Goal: Information Seeking & Learning: Learn about a topic

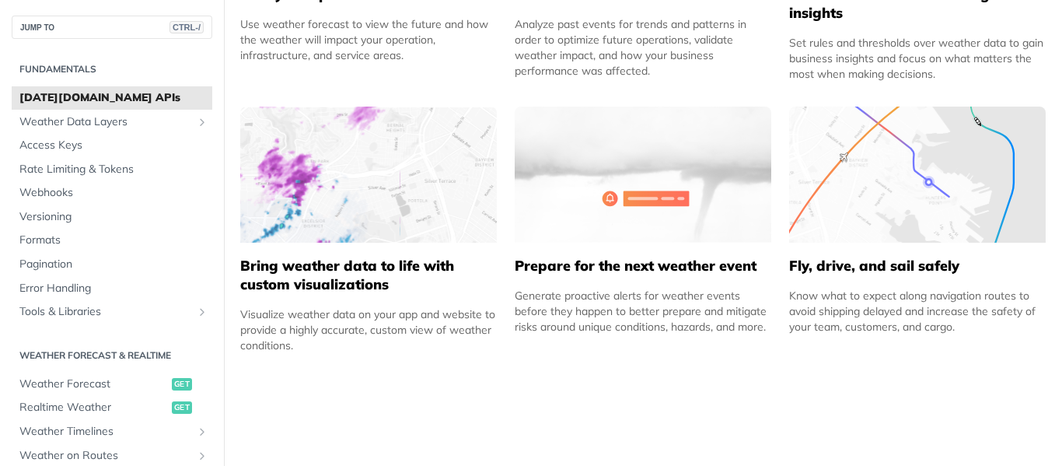
scroll to position [700, 0]
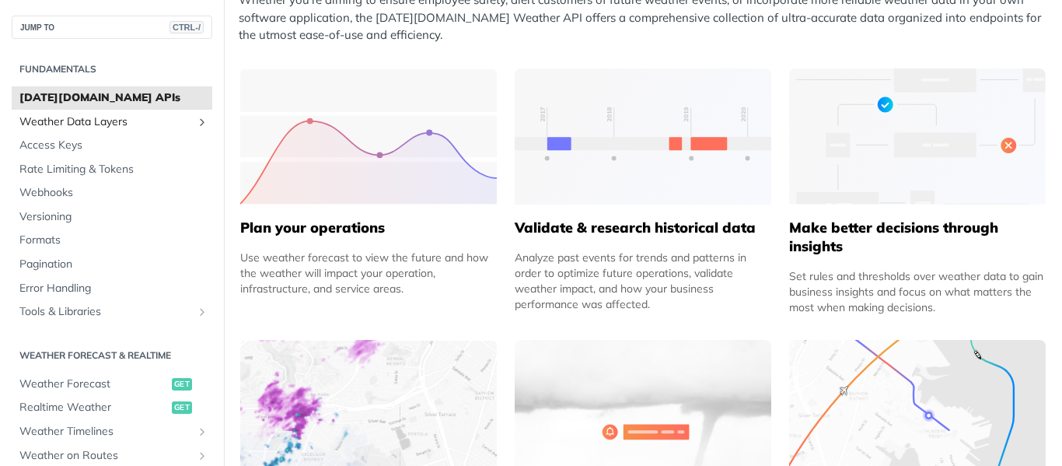
click at [119, 121] on span "Weather Data Layers" at bounding box center [105, 122] width 173 height 16
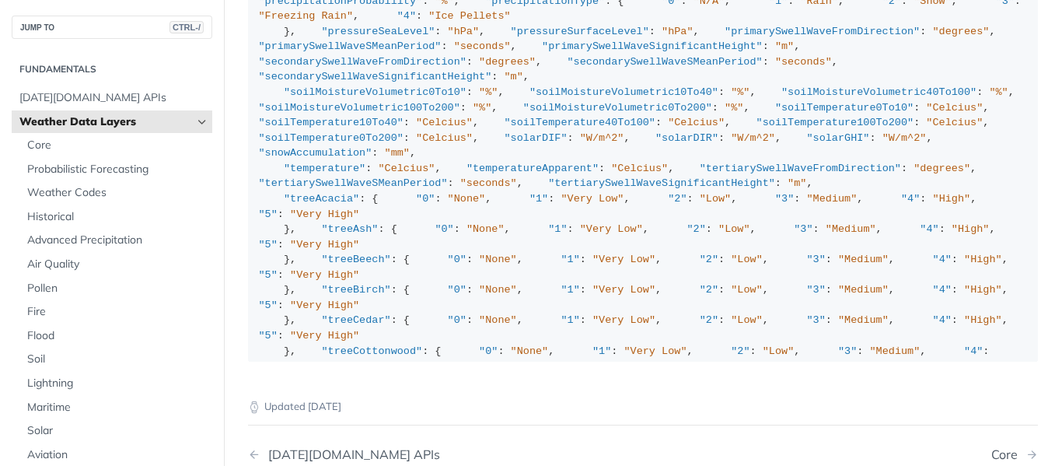
scroll to position [1555, 0]
